Goal: Transaction & Acquisition: Purchase product/service

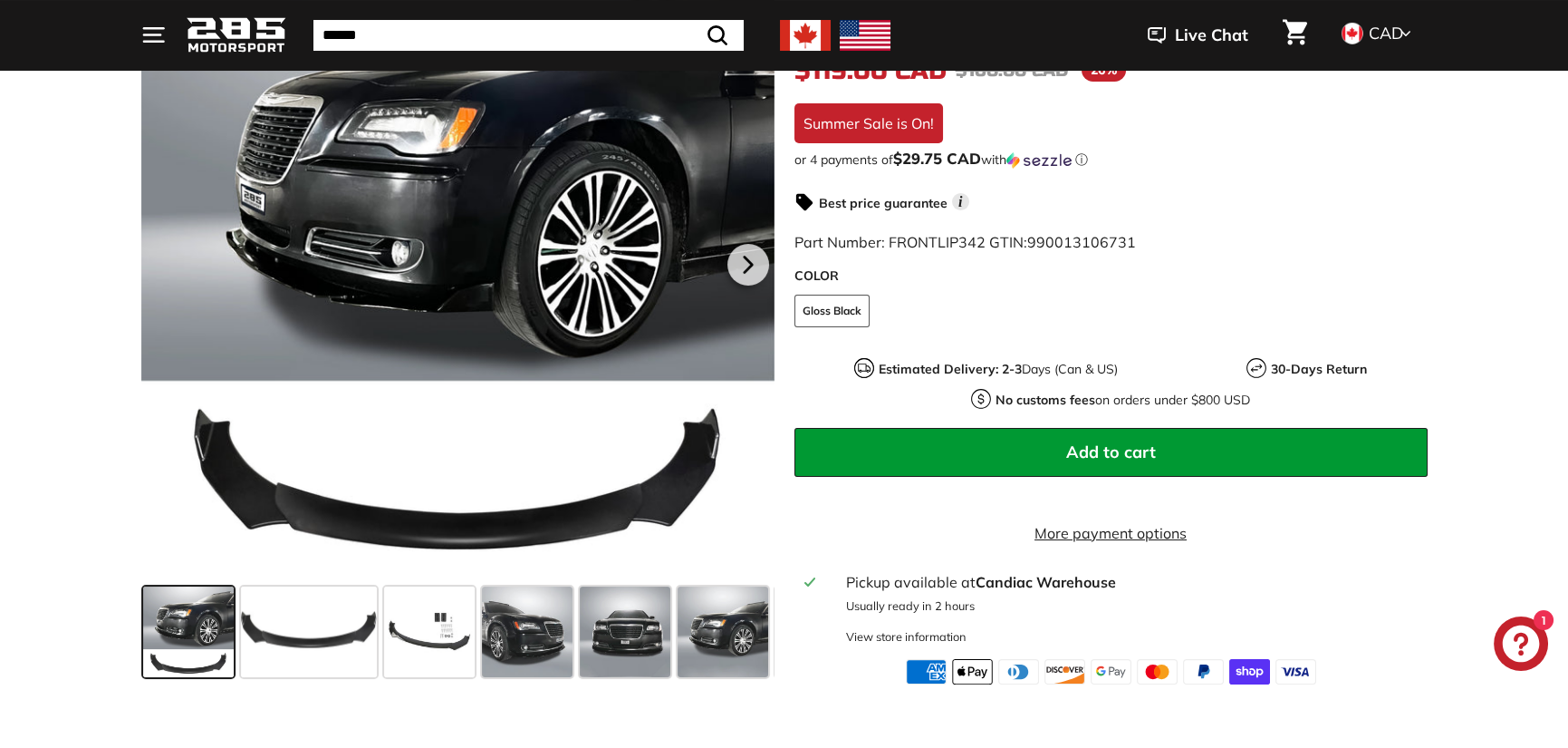
scroll to position [363, 0]
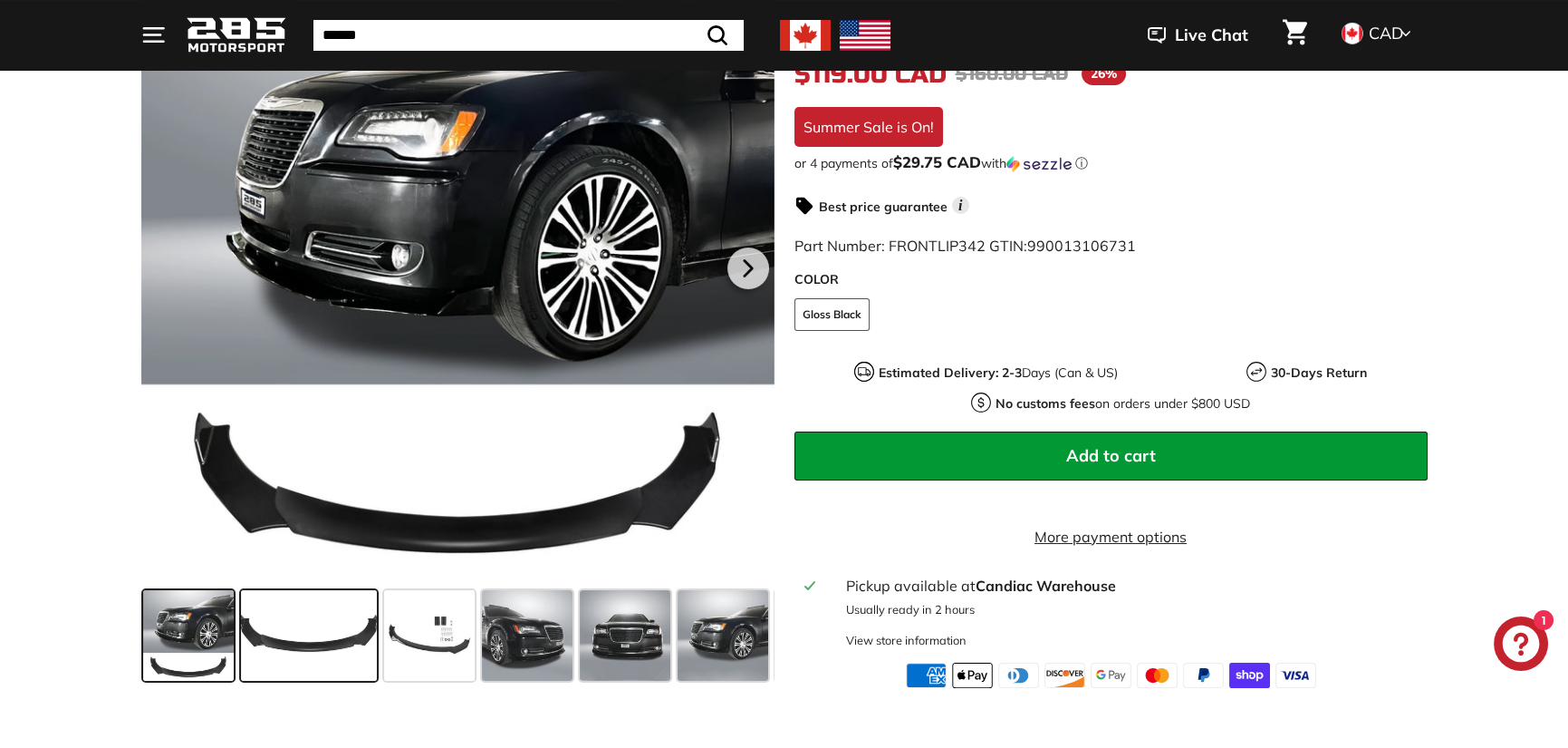
click at [331, 672] on span at bounding box center [309, 636] width 136 height 91
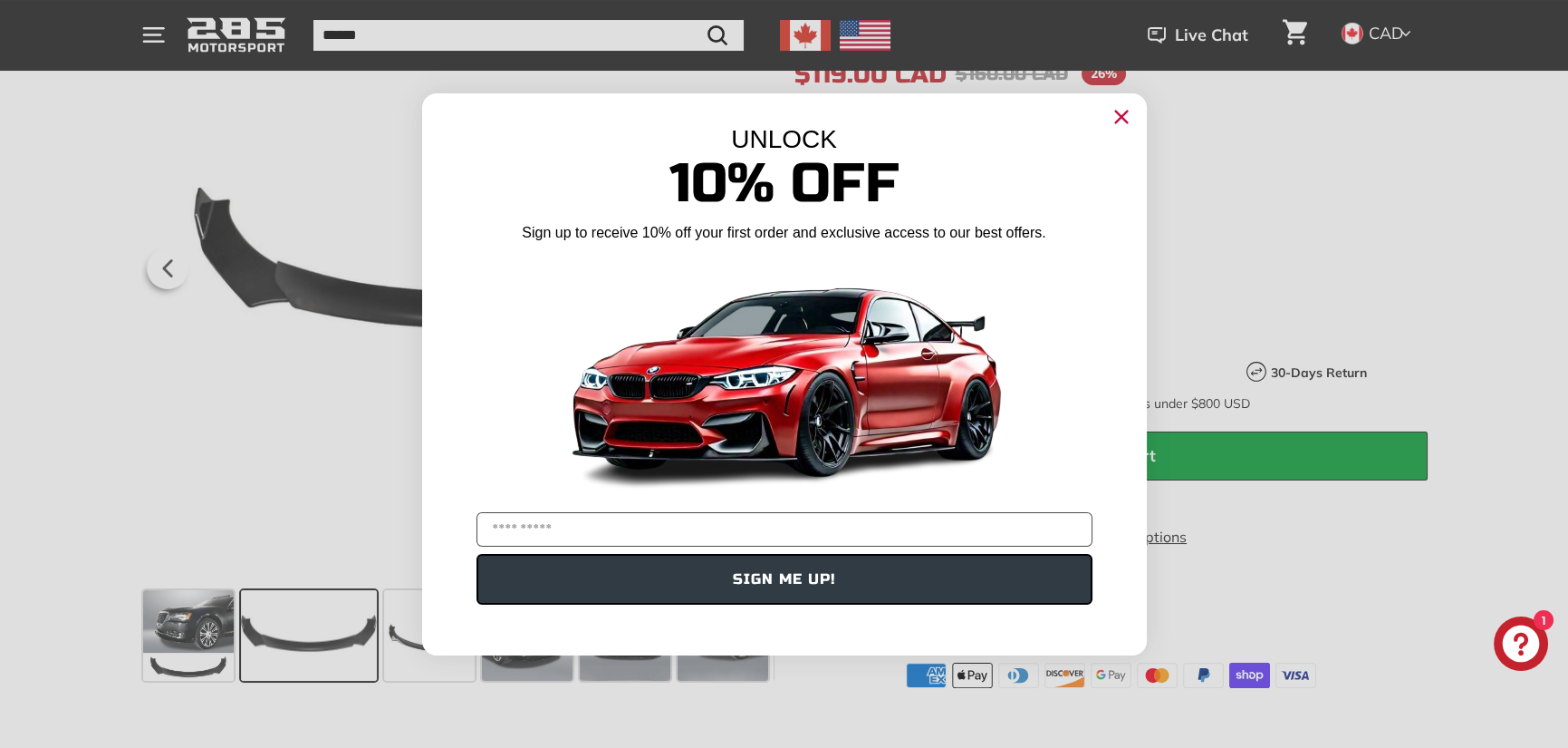
click at [1121, 120] on circle "Close dialog" at bounding box center [1121, 116] width 28 height 28
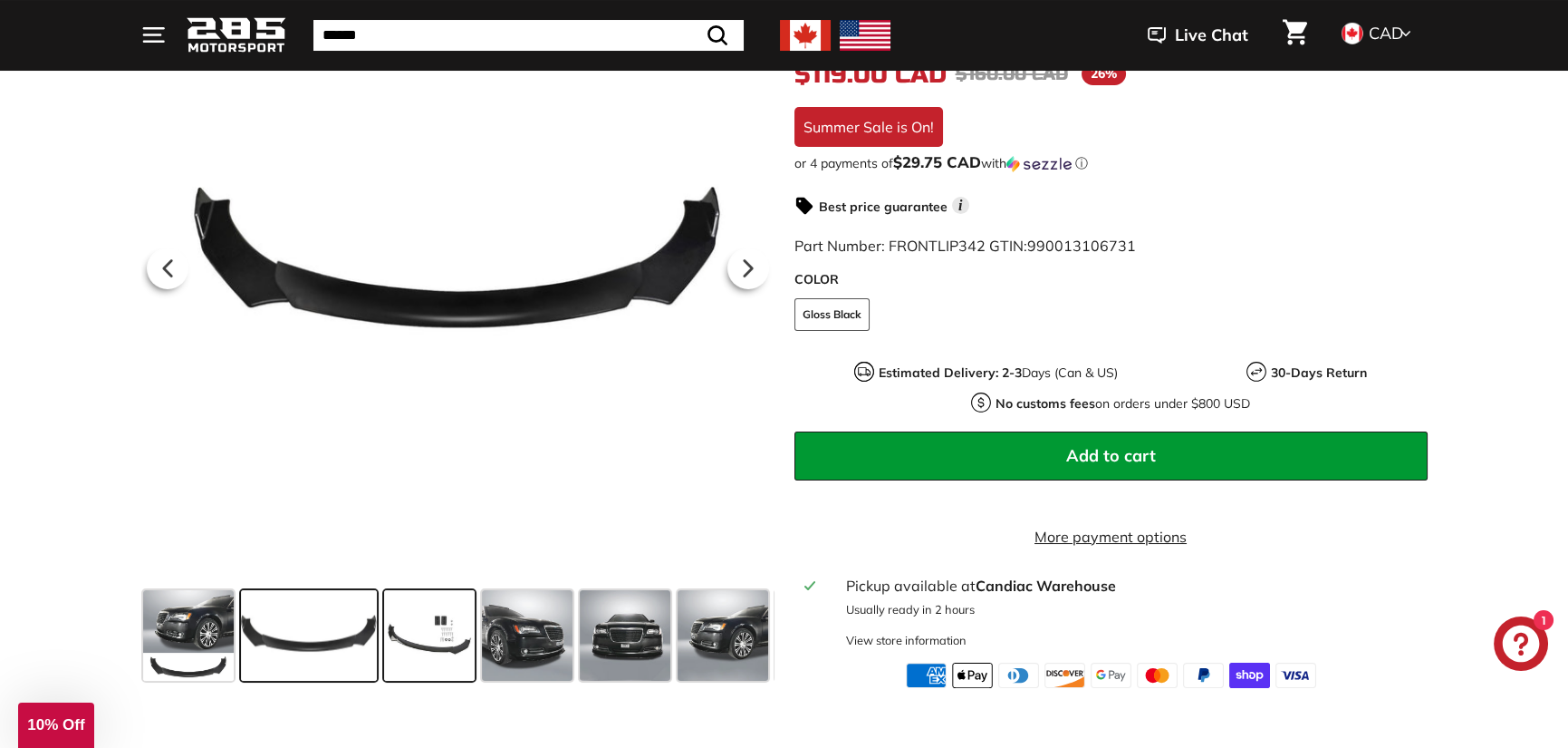
click at [424, 662] on span at bounding box center [429, 636] width 91 height 91
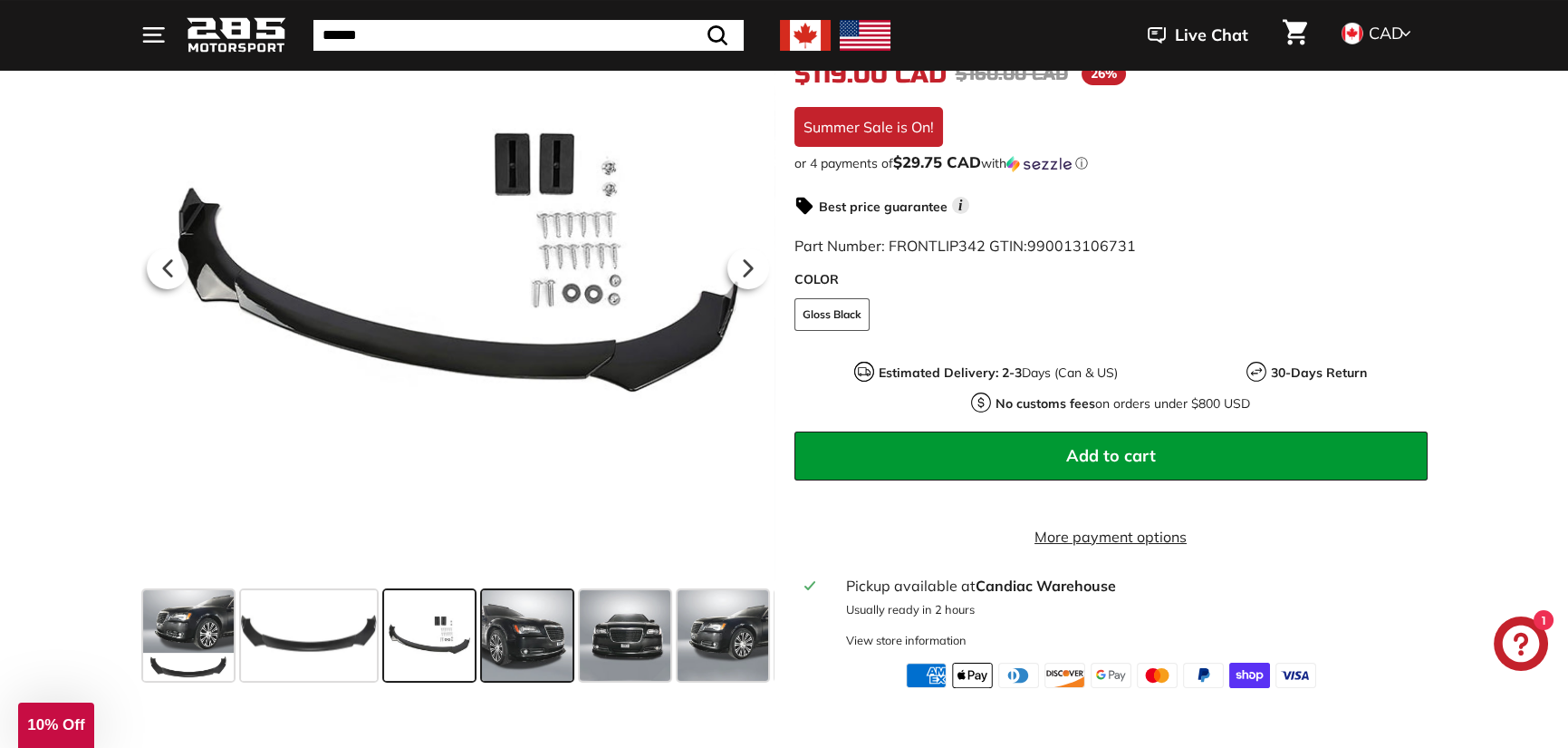
click at [571, 652] on div at bounding box center [527, 635] width 98 height 98
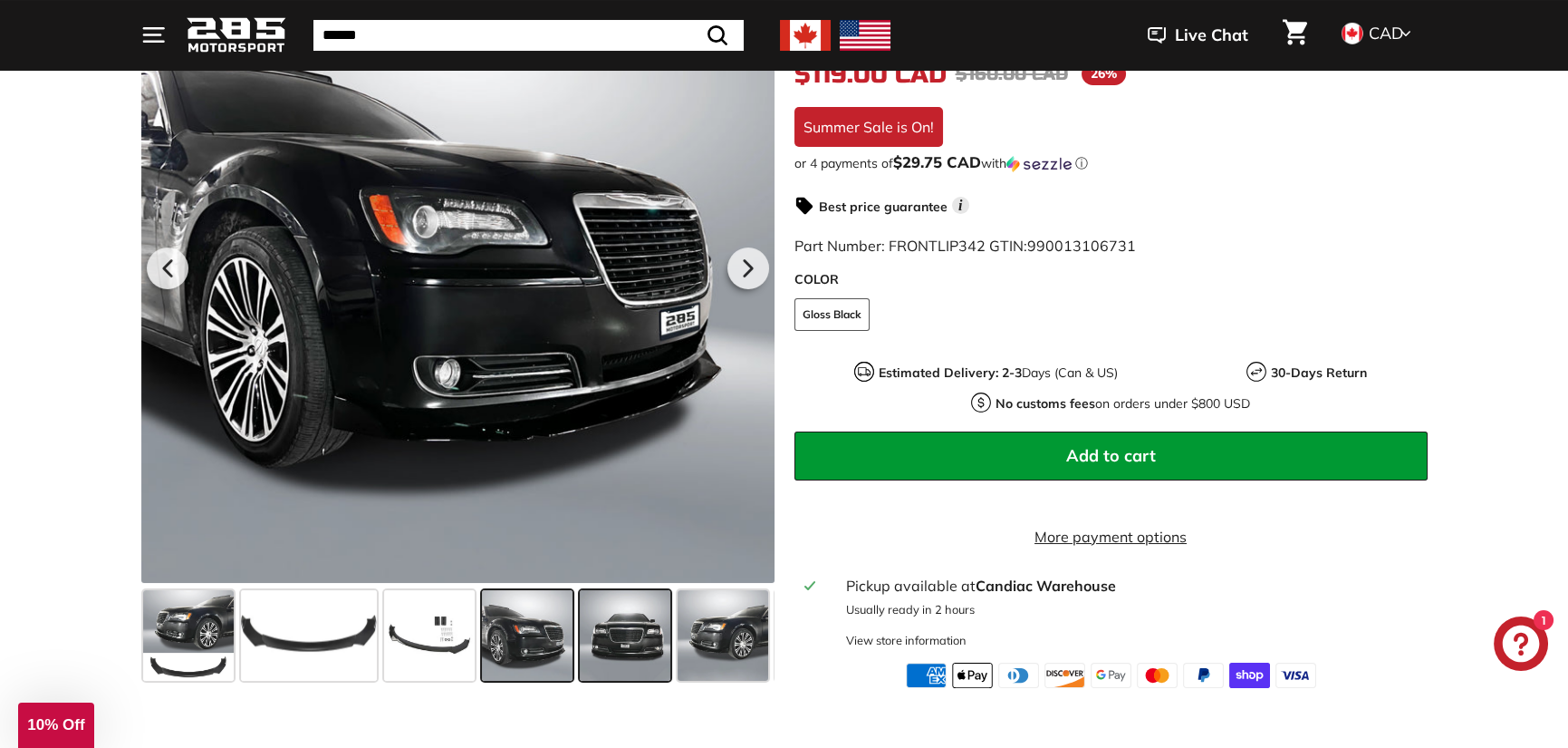
click at [620, 669] on span at bounding box center [625, 636] width 91 height 91
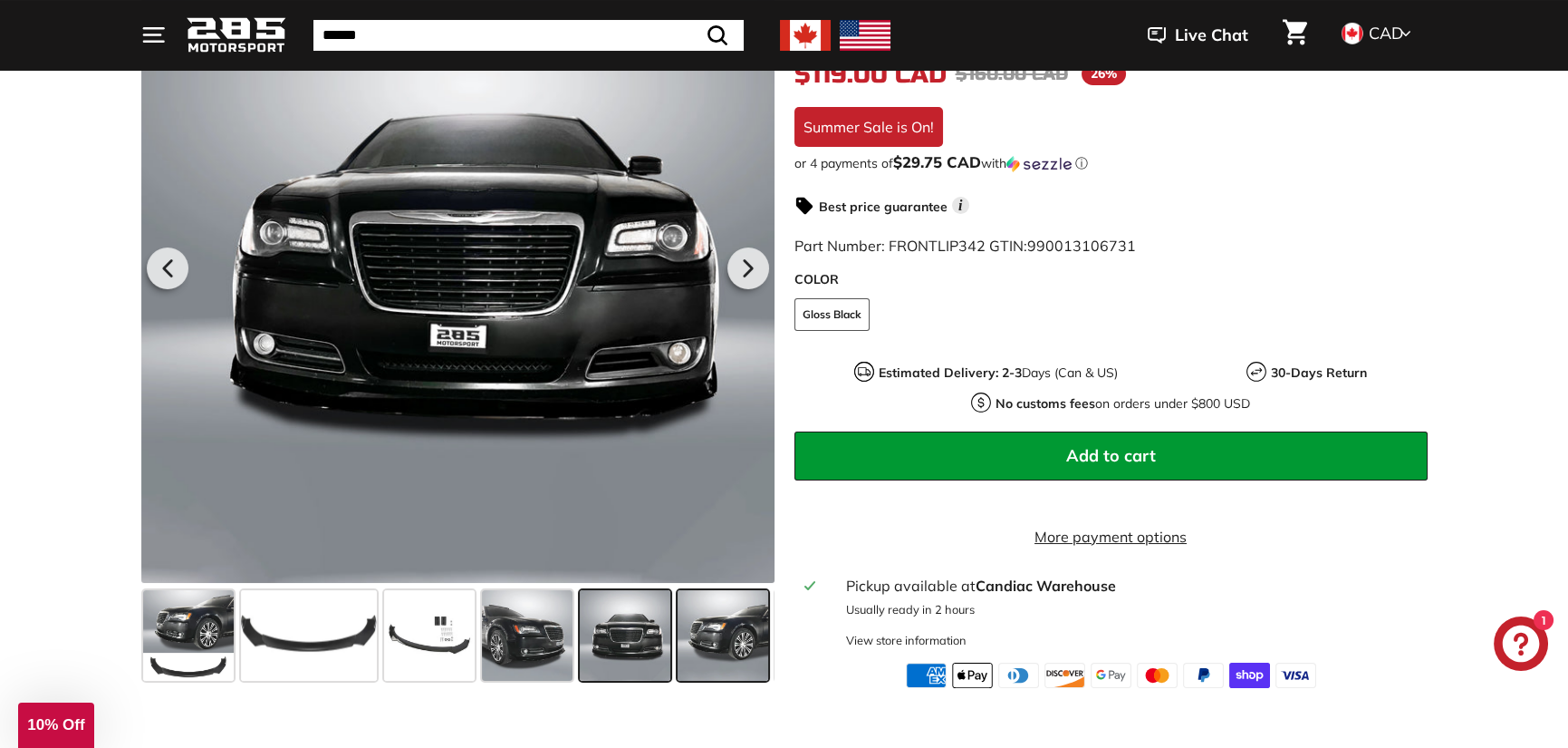
click at [726, 623] on span at bounding box center [723, 636] width 91 height 91
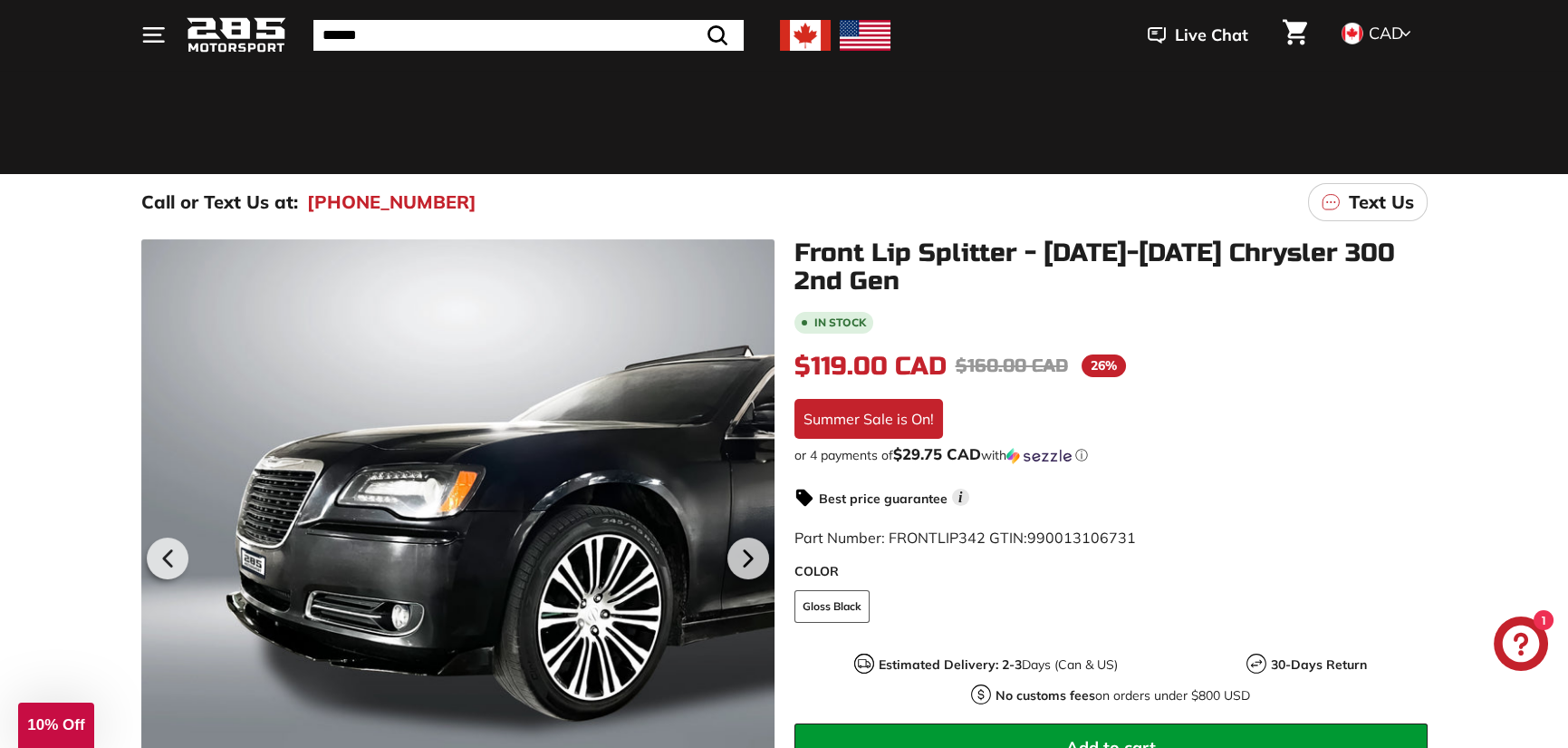
scroll to position [0, 0]
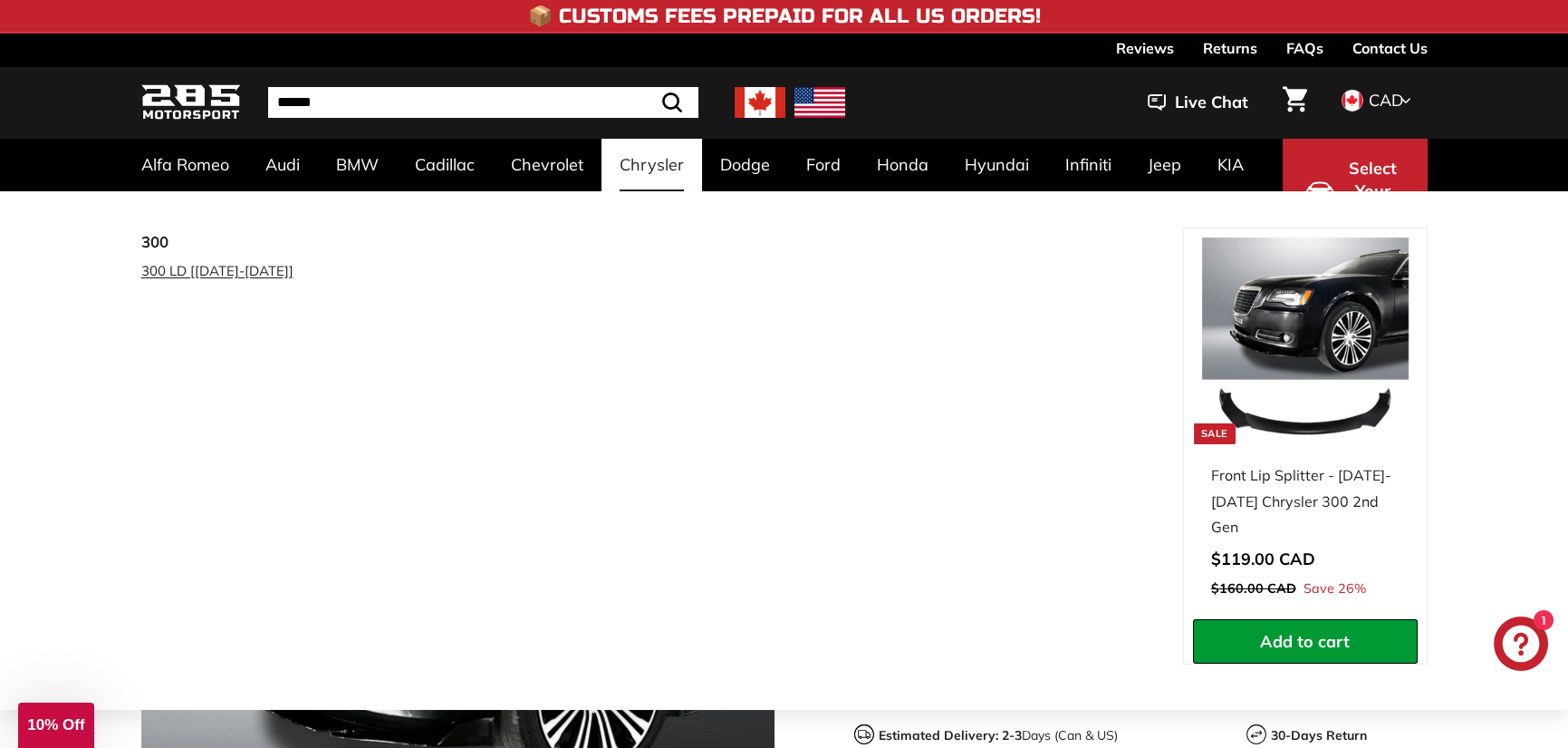
click at [190, 269] on link "300 LD [[DATE]-[DATE]]" at bounding box center [247, 270] width 214 height 27
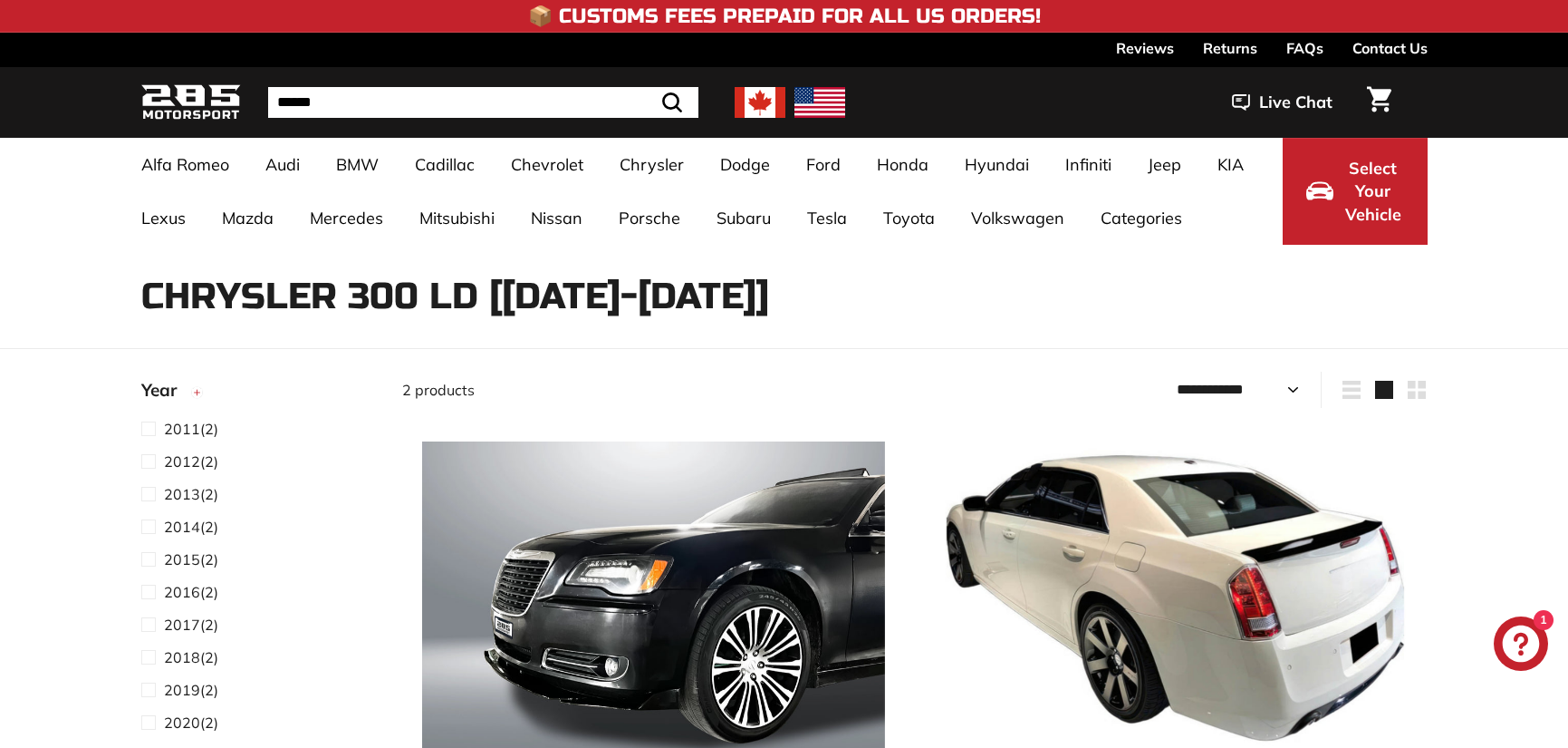
select select "**********"
